Goal: Task Accomplishment & Management: Use online tool/utility

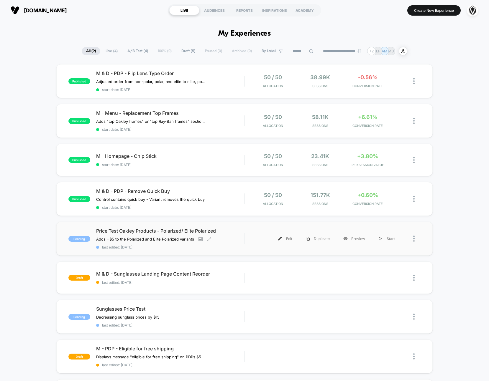
click at [235, 236] on div "Price Test Oakley Products - Polarized/ Elite Polarized Adds +$5 to the Polariz…" at bounding box center [170, 239] width 148 height 22
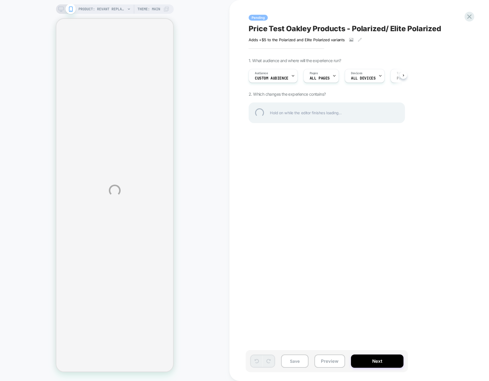
click at [269, 77] on div "PRODUCT: Revant Replacement Lenses for Oakley Holbrook OO9102 PRODUCT: Revant R…" at bounding box center [244, 190] width 489 height 381
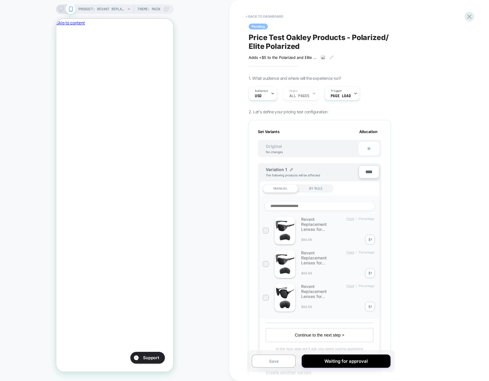
scroll to position [0, 101]
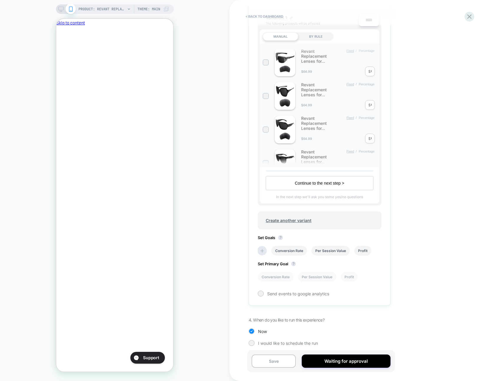
scroll to position [155, 0]
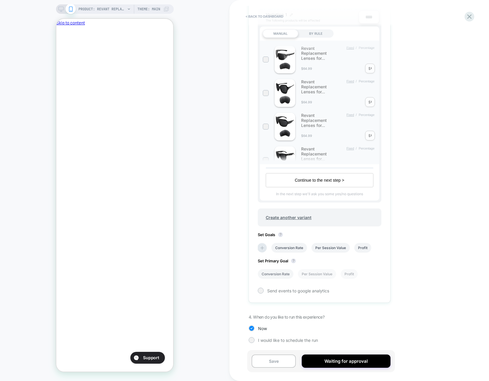
click at [348, 275] on li "Profit" at bounding box center [348, 274] width 17 height 10
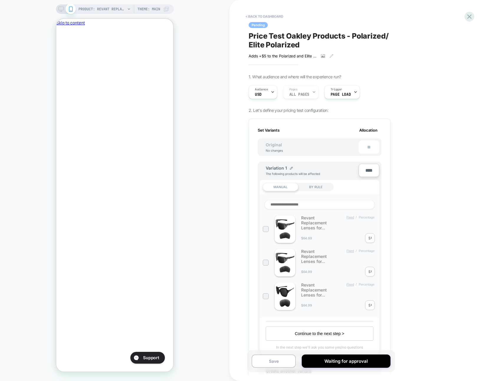
scroll to position [0, 0]
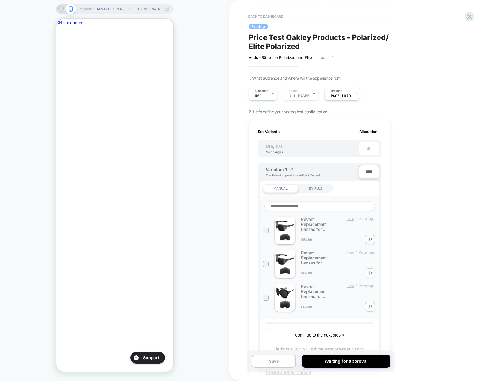
click at [369, 146] on div "**" at bounding box center [368, 148] width 21 height 13
click at [368, 148] on div "**" at bounding box center [368, 148] width 21 height 13
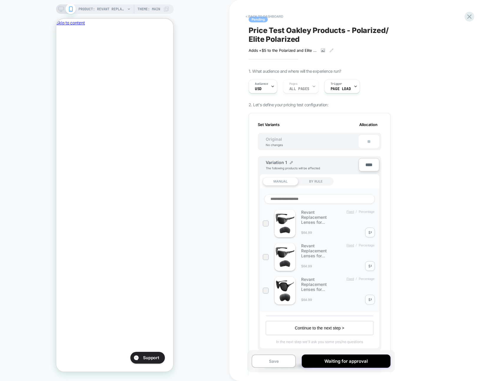
click at [266, 141] on div "Original No changes" at bounding box center [274, 142] width 29 height 10
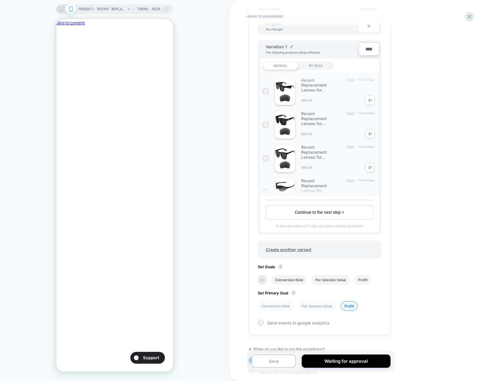
scroll to position [122, 0]
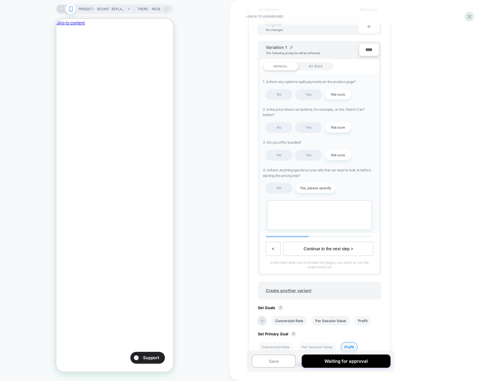
scroll to position [0, 101]
click at [368, 29] on div "**" at bounding box center [368, 26] width 21 height 13
click at [369, 46] on input "****" at bounding box center [368, 49] width 21 height 13
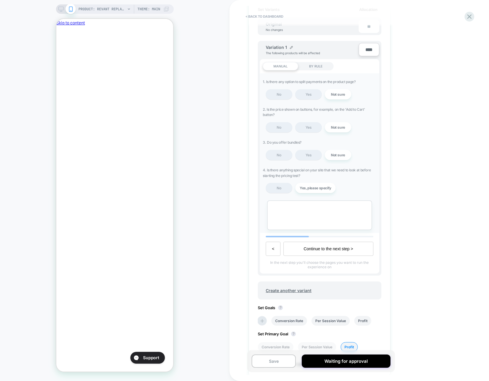
click at [369, 46] on input "****" at bounding box center [368, 49] width 21 height 13
type input "**"
type input "***"
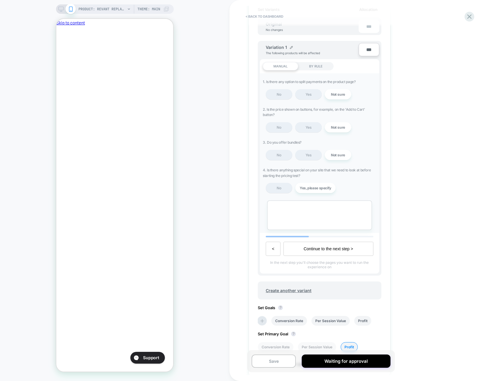
scroll to position [0, 0]
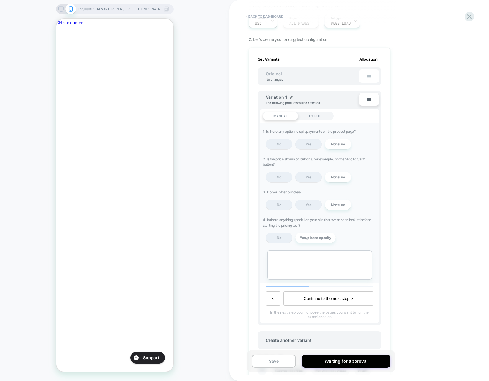
scroll to position [72, 0]
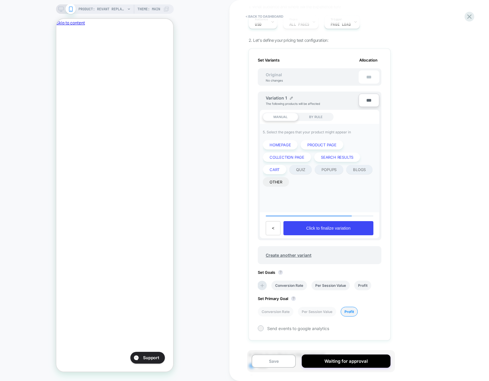
scroll to position [0, 0]
drag, startPoint x: 307, startPoint y: 229, endPoint x: 395, endPoint y: 228, distance: 88.4
click at [287, 100] on input "**********" at bounding box center [287, 100] width 43 height 11
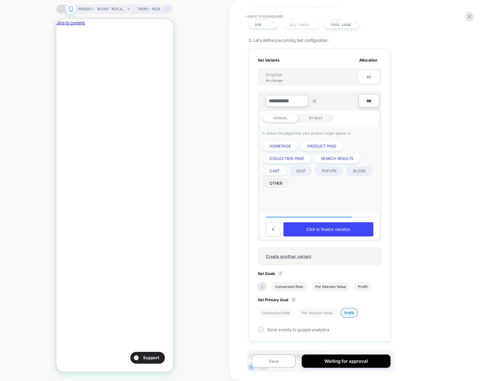
click at [287, 100] on input "**********" at bounding box center [287, 100] width 43 height 11
type input "**********"
click at [333, 102] on strong "Save" at bounding box center [330, 101] width 8 height 5
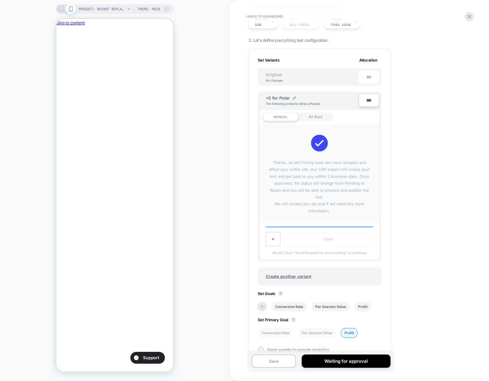
scroll to position [0, 101]
click at [276, 162] on span "Thanks, all set! Pricing tests are more complex and affect your entire site. Ou…" at bounding box center [319, 186] width 113 height 55
drag, startPoint x: 276, startPoint y: 162, endPoint x: 331, endPoint y: 174, distance: 56.5
click at [330, 174] on span "Thanks, all set! Pricing tests are more complex and affect your entire site. Ou…" at bounding box center [319, 186] width 113 height 55
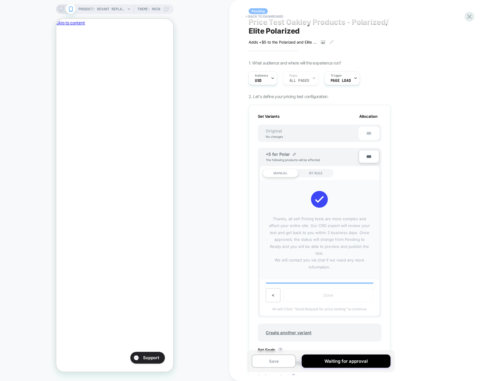
scroll to position [0, 0]
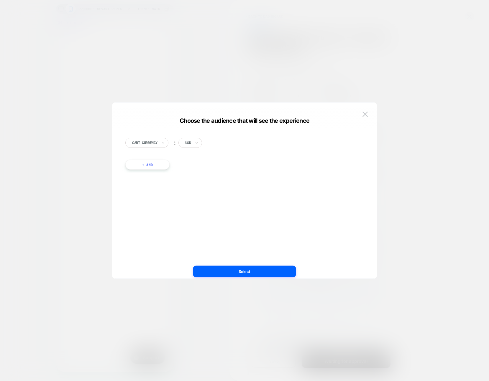
scroll to position [0, 101]
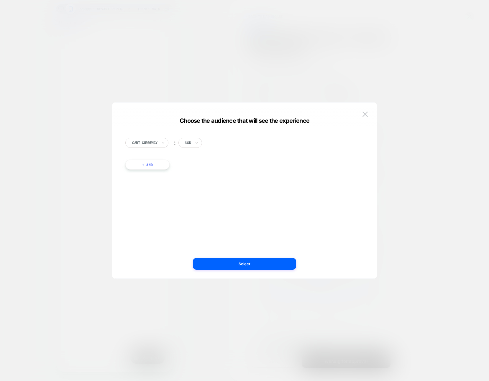
click at [141, 166] on button "+ And" at bounding box center [147, 165] width 44 height 10
click at [162, 172] on div at bounding box center [159, 170] width 24 height 5
click at [294, 165] on img at bounding box center [294, 165] width 2 height 2
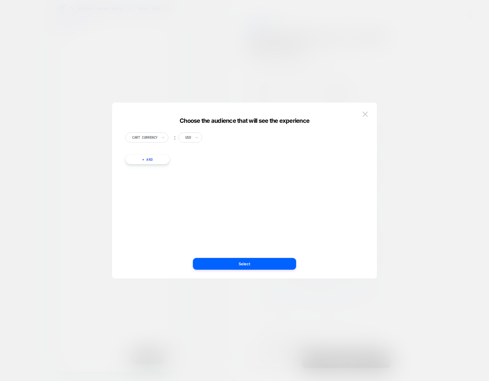
click at [150, 160] on button "+ And" at bounding box center [147, 159] width 44 height 10
click at [182, 141] on div "USD" at bounding box center [190, 138] width 24 height 10
click at [215, 141] on div "Cart Currency ︰ option USD focused, 1 of 112. 112 results available. Use Up and…" at bounding box center [241, 141] width 232 height 16
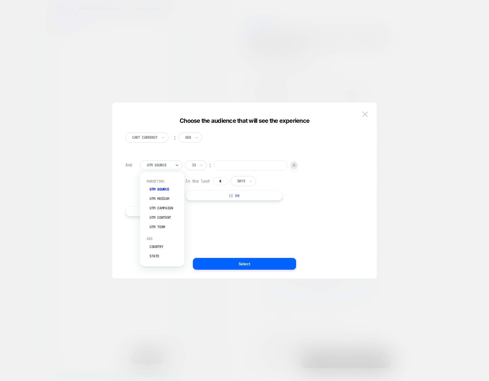
click at [171, 165] on div at bounding box center [159, 165] width 24 height 5
click at [205, 210] on div "Not includes" at bounding box center [210, 209] width 38 height 9
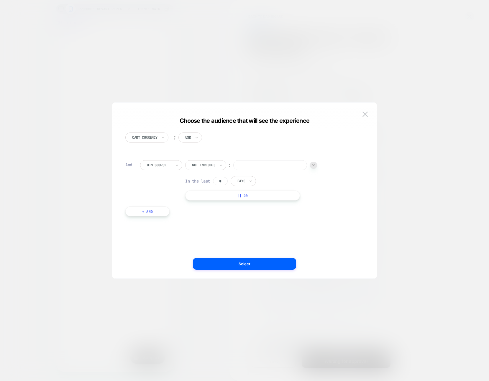
click at [218, 167] on div "Not includes" at bounding box center [205, 165] width 41 height 10
click at [219, 181] on input "*" at bounding box center [220, 181] width 15 height 8
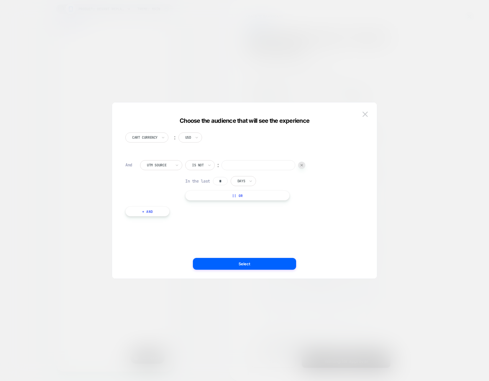
click at [363, 113] on img at bounding box center [364, 114] width 5 height 5
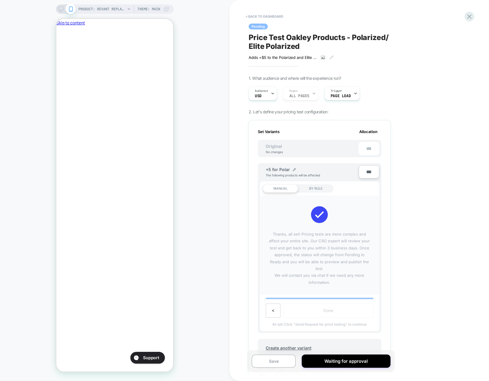
scroll to position [0, 0]
click at [332, 93] on div "Trigger Page Load" at bounding box center [341, 93] width 32 height 13
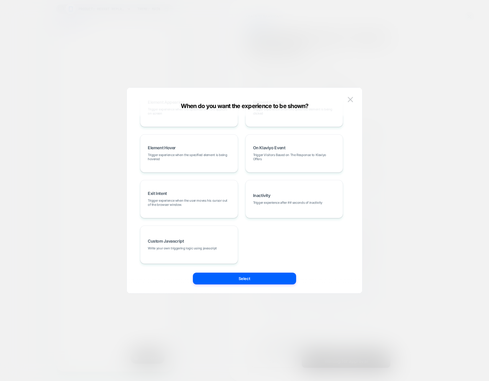
scroll to position [0, 101]
click at [355, 98] on div "When do you want the experience to be shown? Page Load Trigger experience as so…" at bounding box center [244, 194] width 235 height 200
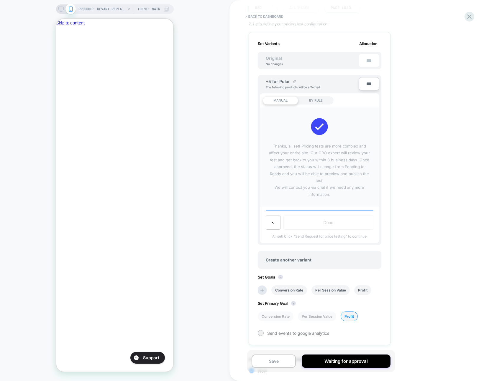
scroll to position [0, 0]
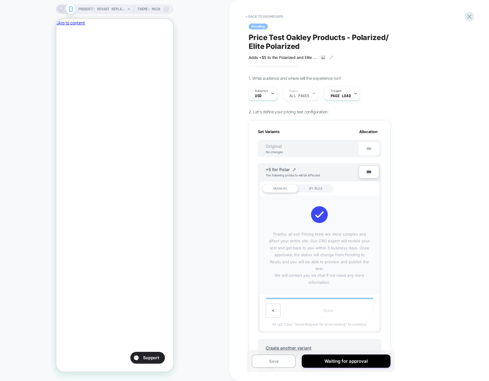
click at [64, 55] on icon "Close" at bounding box center [62, 57] width 4 height 4
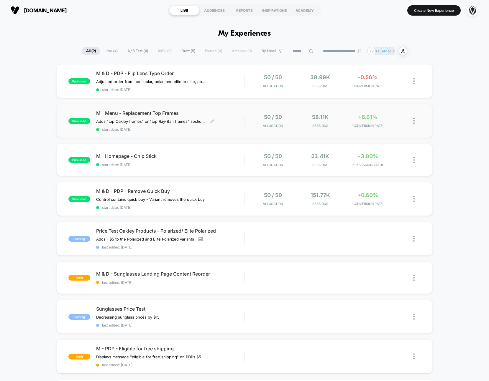
click at [225, 116] on div "M - Menu - Replacement Top Frames Adds "top Oakley frames" or "top Ray-Ban fram…" at bounding box center [170, 121] width 148 height 22
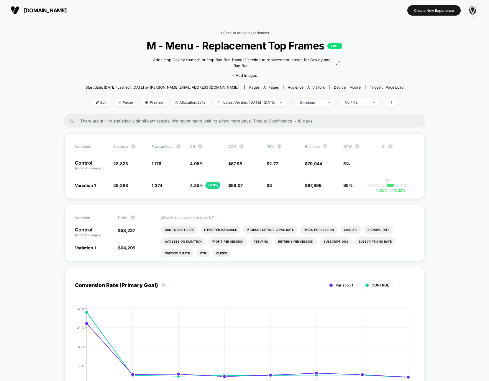
click at [250, 34] on link "< Back to all live experiences" at bounding box center [244, 33] width 49 height 4
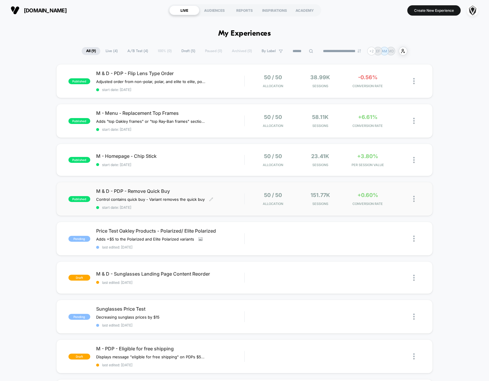
click at [195, 190] on span "M & D - PDP - Remove Quick Buy" at bounding box center [170, 191] width 148 height 6
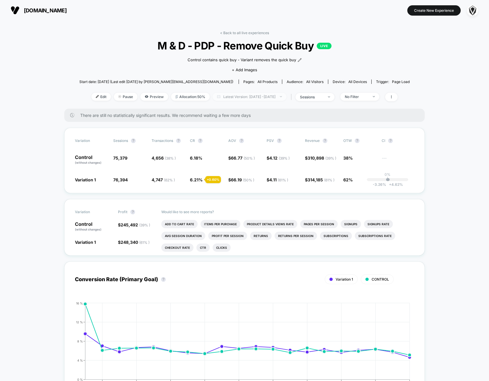
click at [238, 98] on span "Latest Version: [DATE] - [DATE]" at bounding box center [250, 97] width 74 height 8
select select "*"
select select "****"
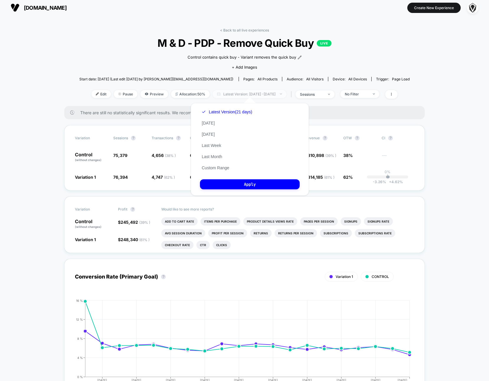
scroll to position [3, 0]
click at [213, 167] on button "Custom Range" at bounding box center [215, 167] width 31 height 5
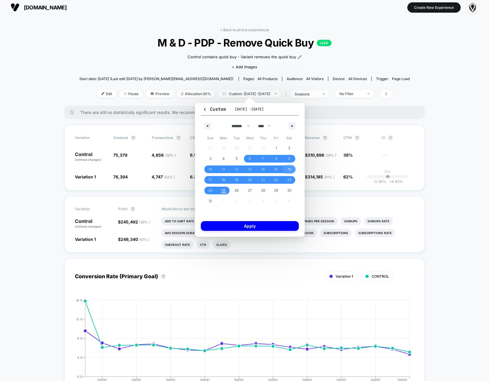
click at [285, 171] on span "16" at bounding box center [288, 170] width 13 height 8
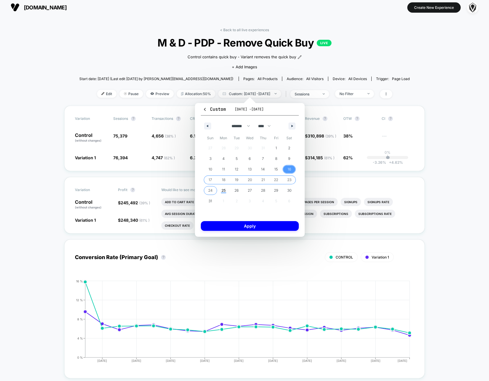
click at [211, 191] on span "24" at bounding box center [210, 190] width 4 height 11
drag, startPoint x: 251, startPoint y: 220, endPoint x: 251, endPoint y: 225, distance: 4.4
click at [251, 220] on div "Custom [DATE] - [DATE] ******* ******** ***** ***** *** **** **** ****** ******…" at bounding box center [250, 170] width 110 height 134
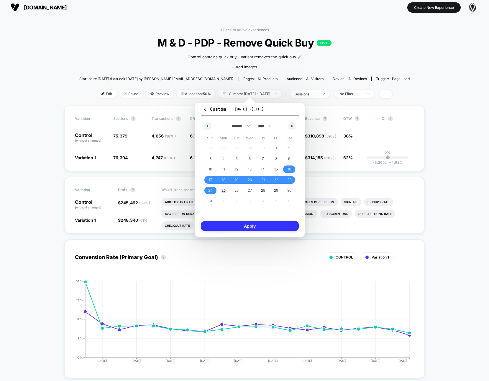
click at [251, 225] on button "Apply" at bounding box center [250, 226] width 98 height 10
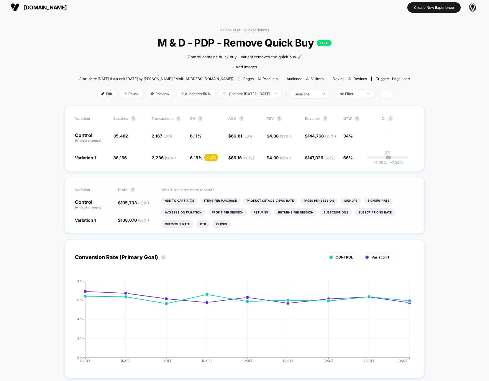
scroll to position [2, 0]
click at [217, 180] on div "Would like to see more reports? Add To Cart Rate Items Per Purchase Product Det…" at bounding box center [287, 205] width 253 height 56
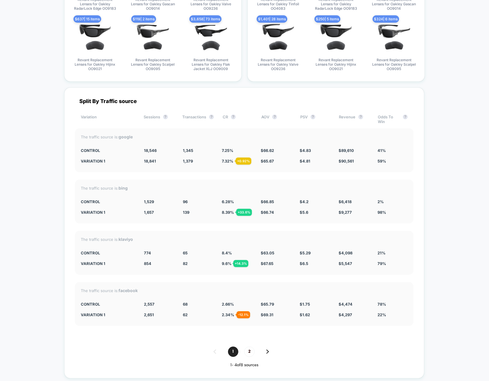
scroll to position [996, 0]
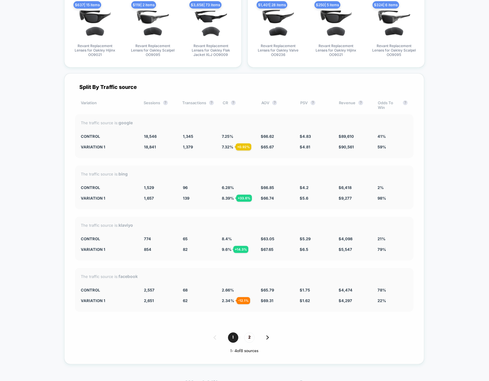
click at [269, 333] on div "1 2" at bounding box center [244, 338] width 338 height 10
click at [266, 336] on img at bounding box center [267, 338] width 3 height 4
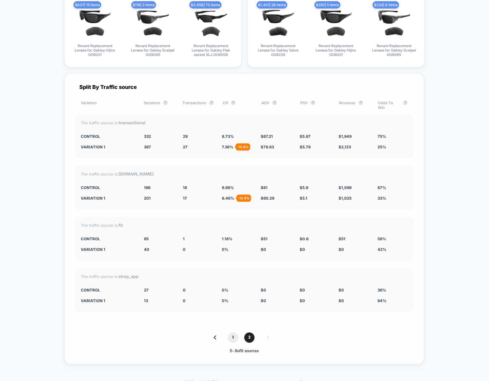
click at [232, 335] on span "1" at bounding box center [233, 338] width 10 height 10
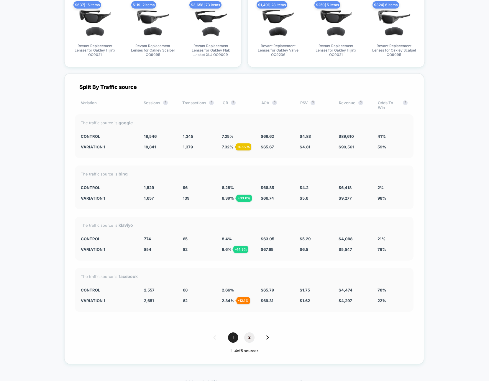
click at [246, 334] on span "2" at bounding box center [249, 338] width 10 height 10
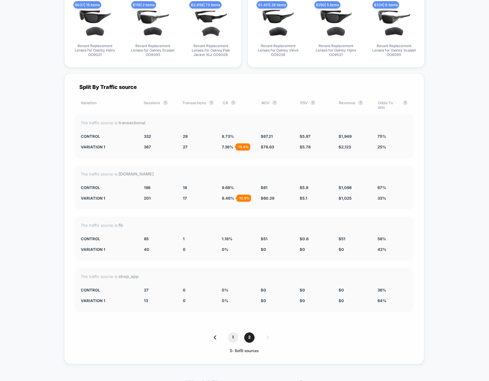
click at [230, 334] on span "1" at bounding box center [233, 338] width 10 height 10
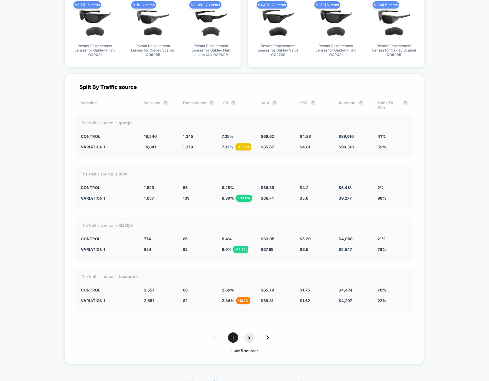
click at [245, 334] on span "2" at bounding box center [249, 338] width 10 height 10
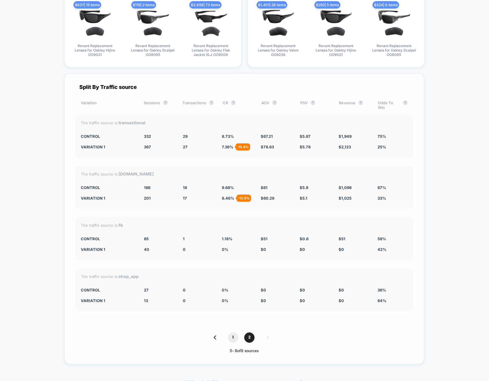
click at [232, 333] on span "1" at bounding box center [233, 338] width 10 height 10
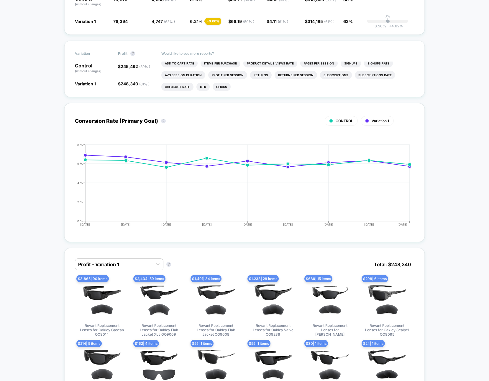
scroll to position [90, 0]
